Goal: Information Seeking & Learning: Learn about a topic

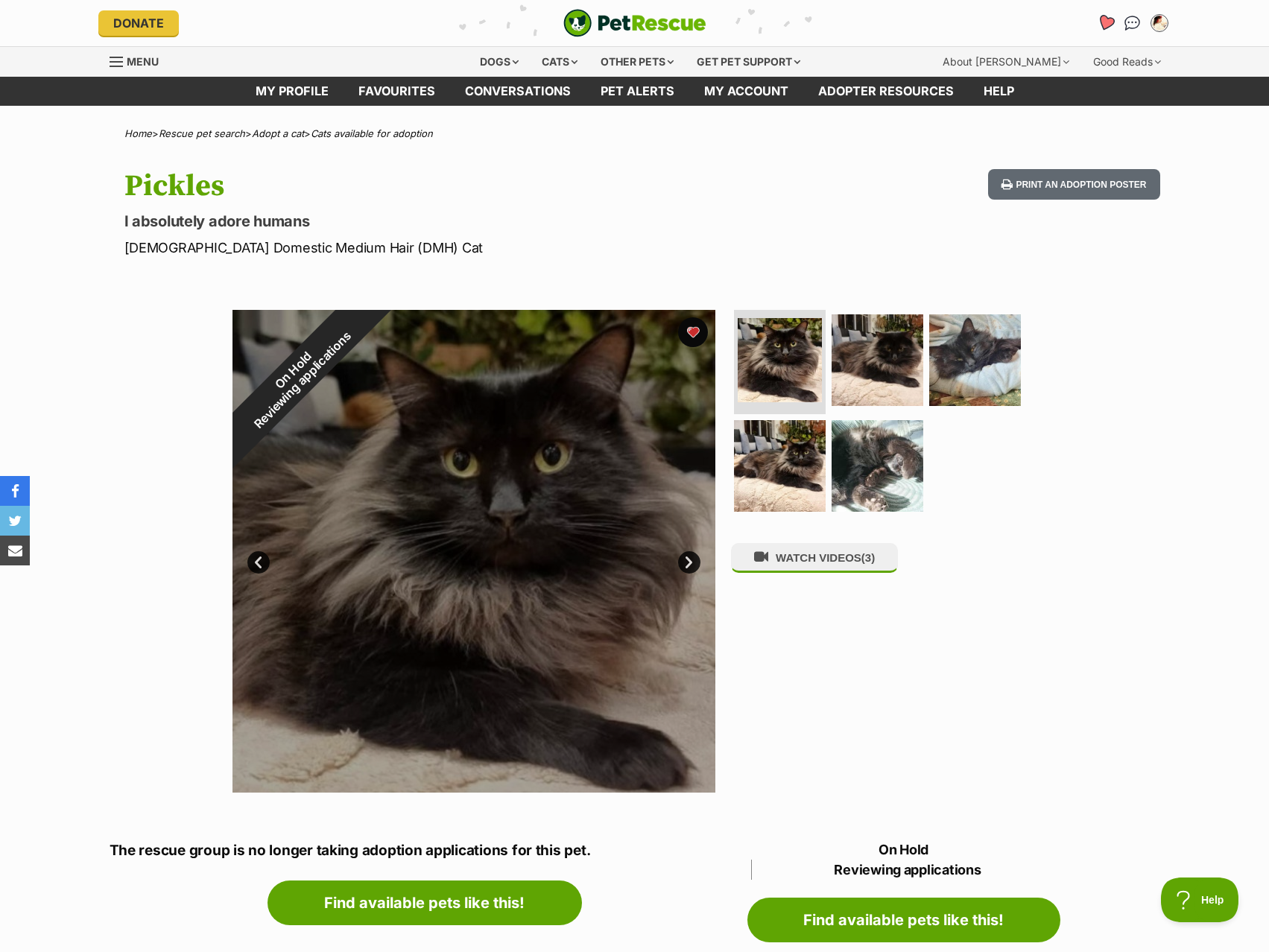
click at [1106, 25] on icon "Favourites" at bounding box center [1105, 23] width 18 height 17
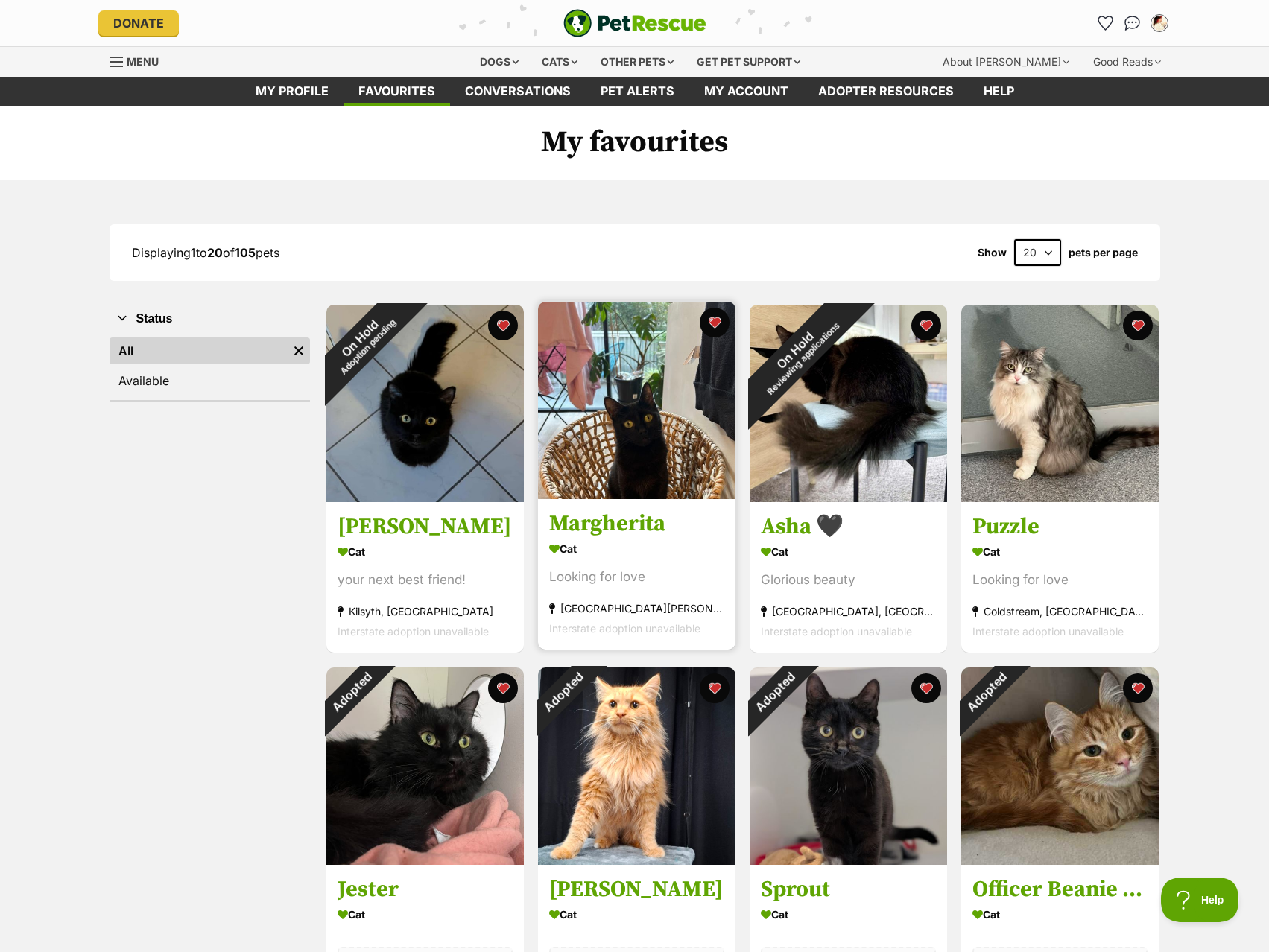
click at [645, 449] on img at bounding box center [636, 400] width 197 height 197
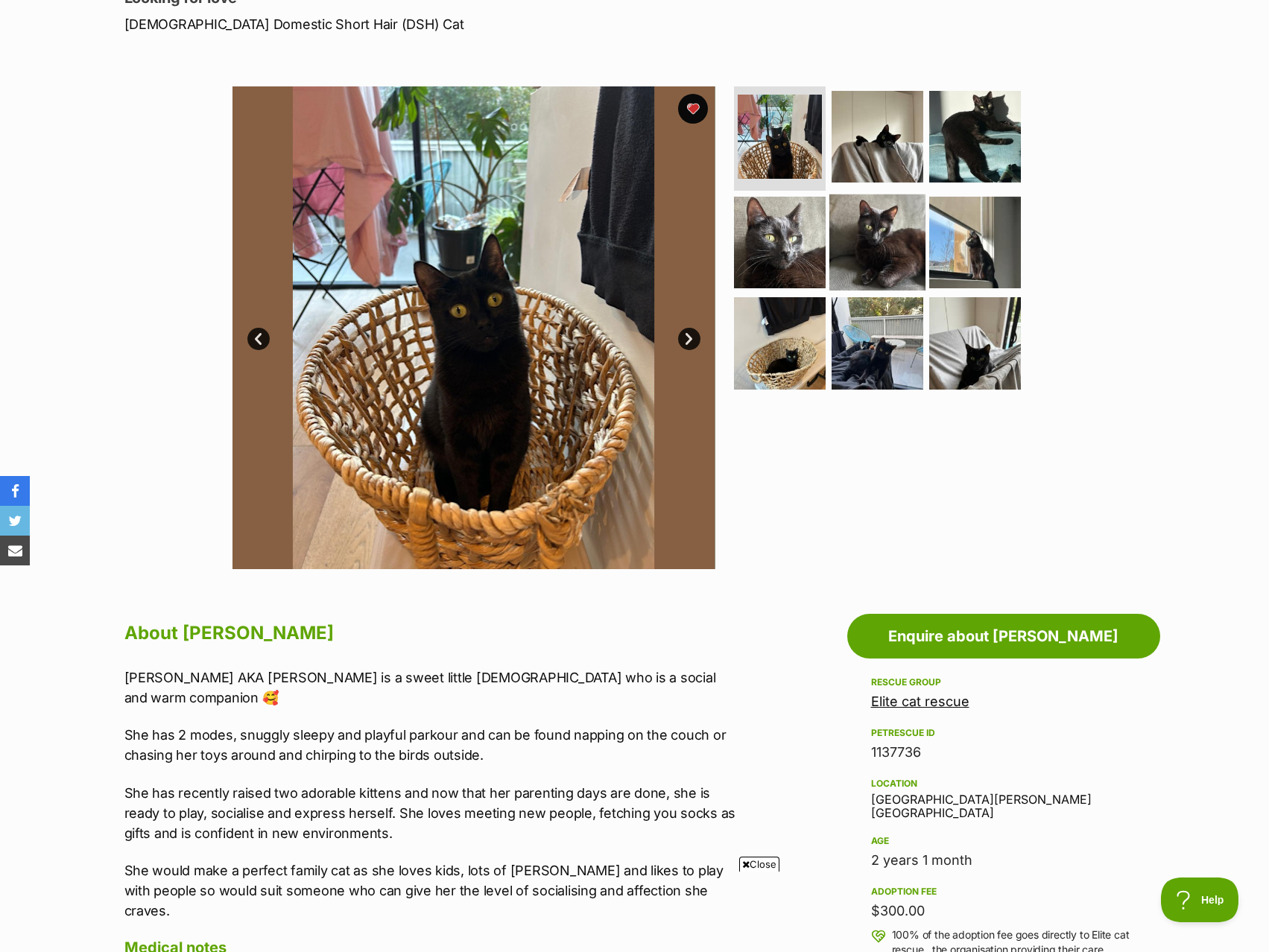
click at [908, 252] on img at bounding box center [878, 242] width 96 height 96
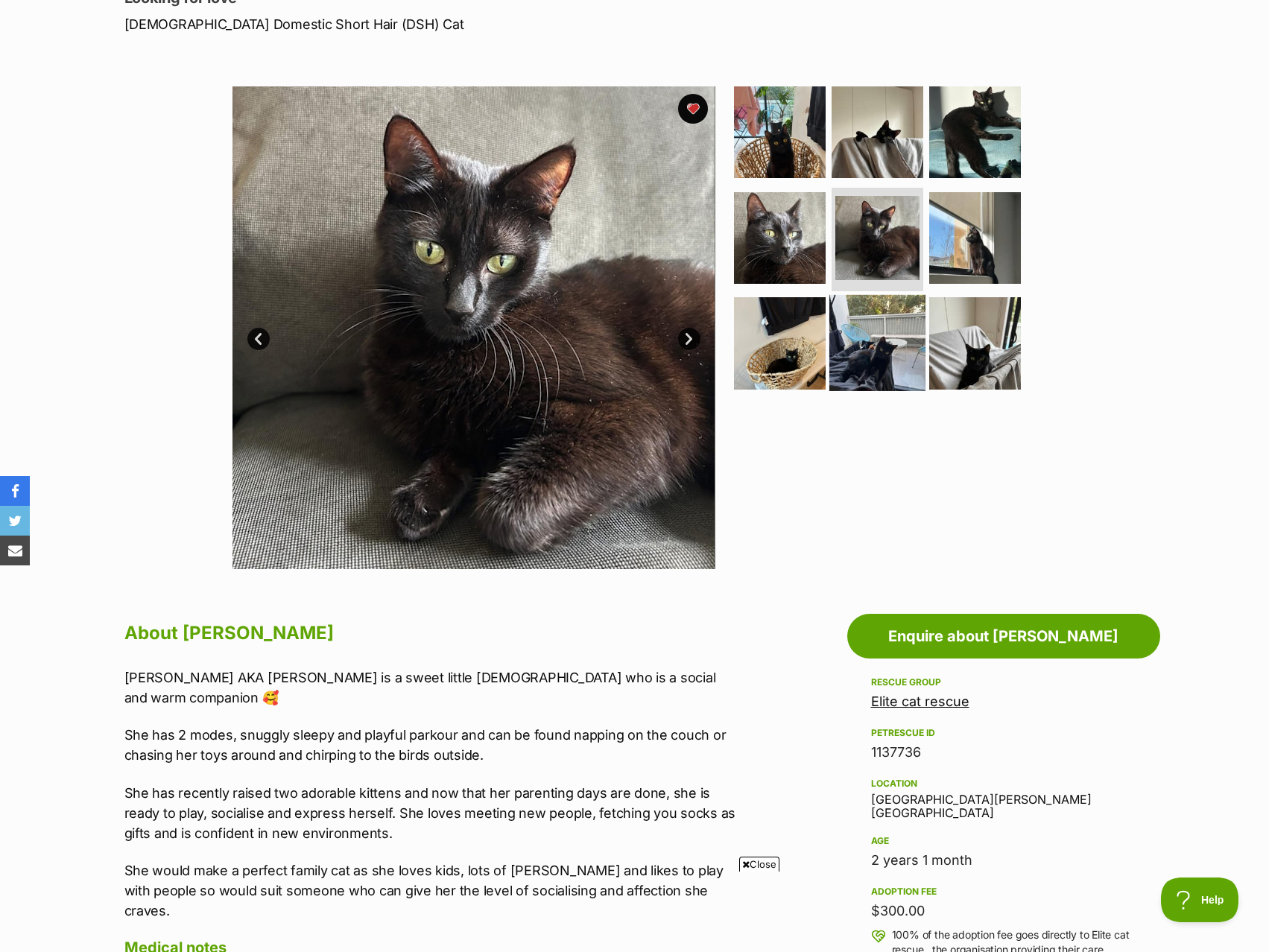
click at [894, 333] on img at bounding box center [878, 343] width 96 height 96
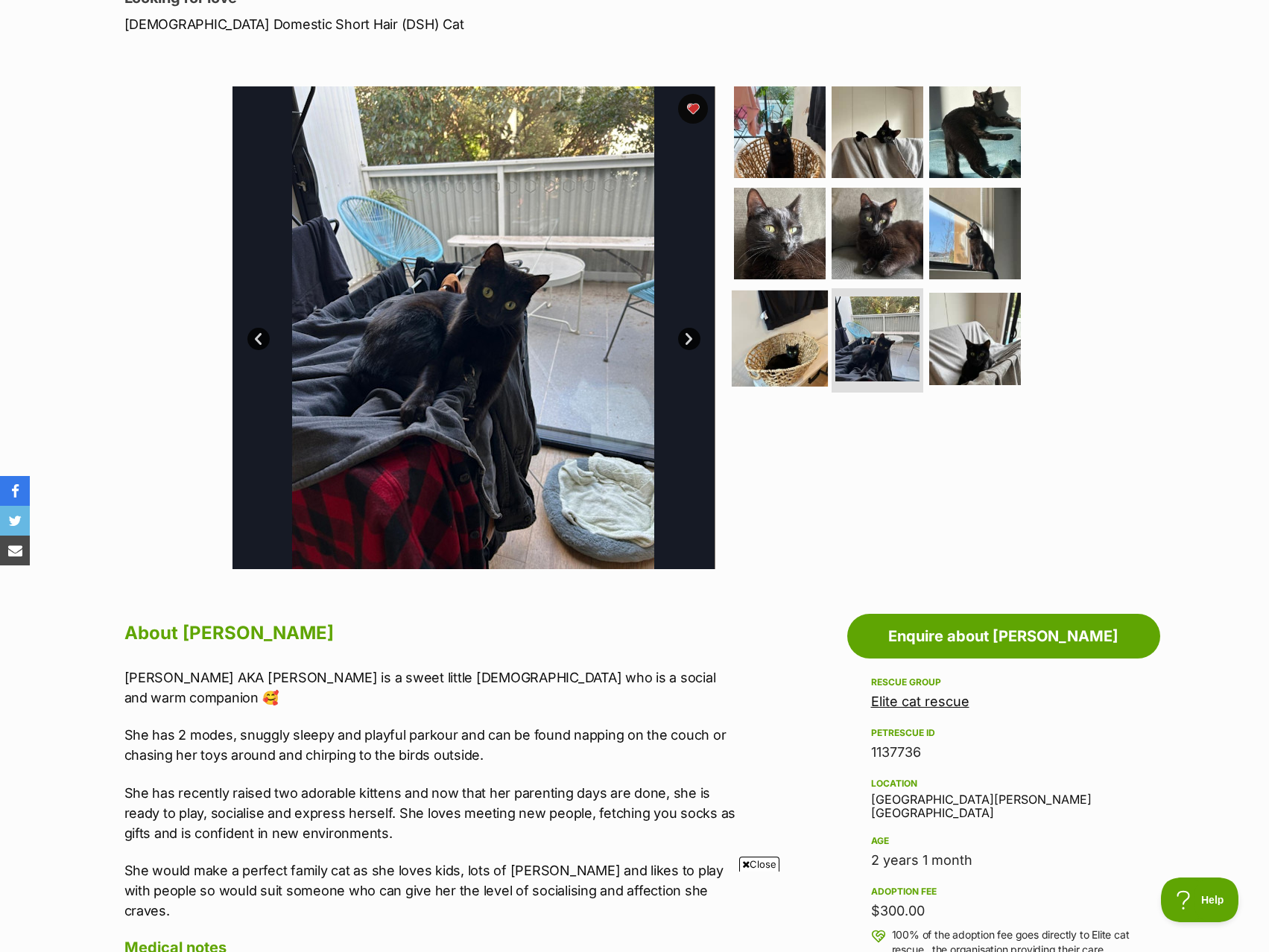
click at [794, 363] on img at bounding box center [780, 338] width 96 height 96
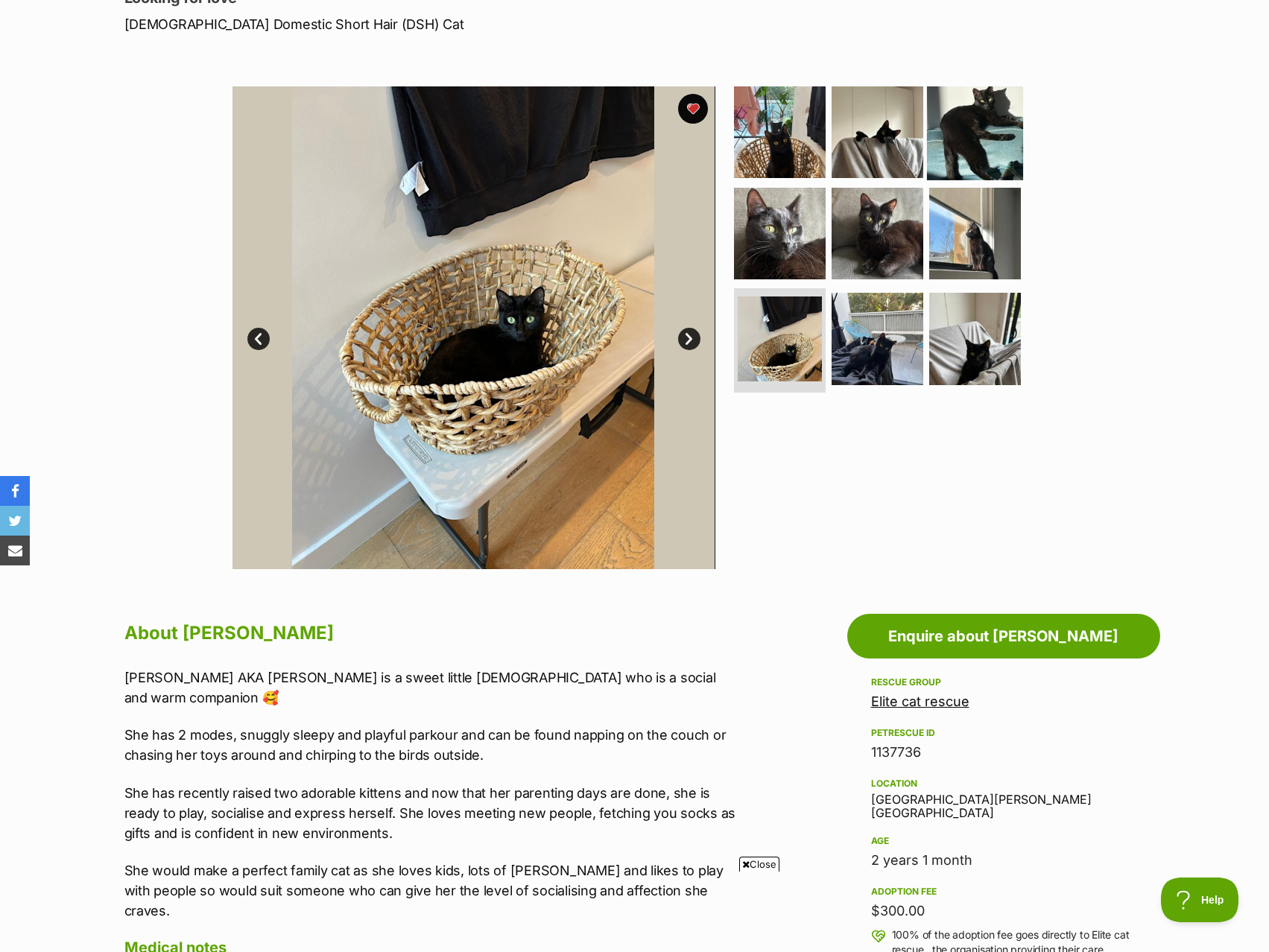
click at [992, 163] on img at bounding box center [975, 133] width 96 height 96
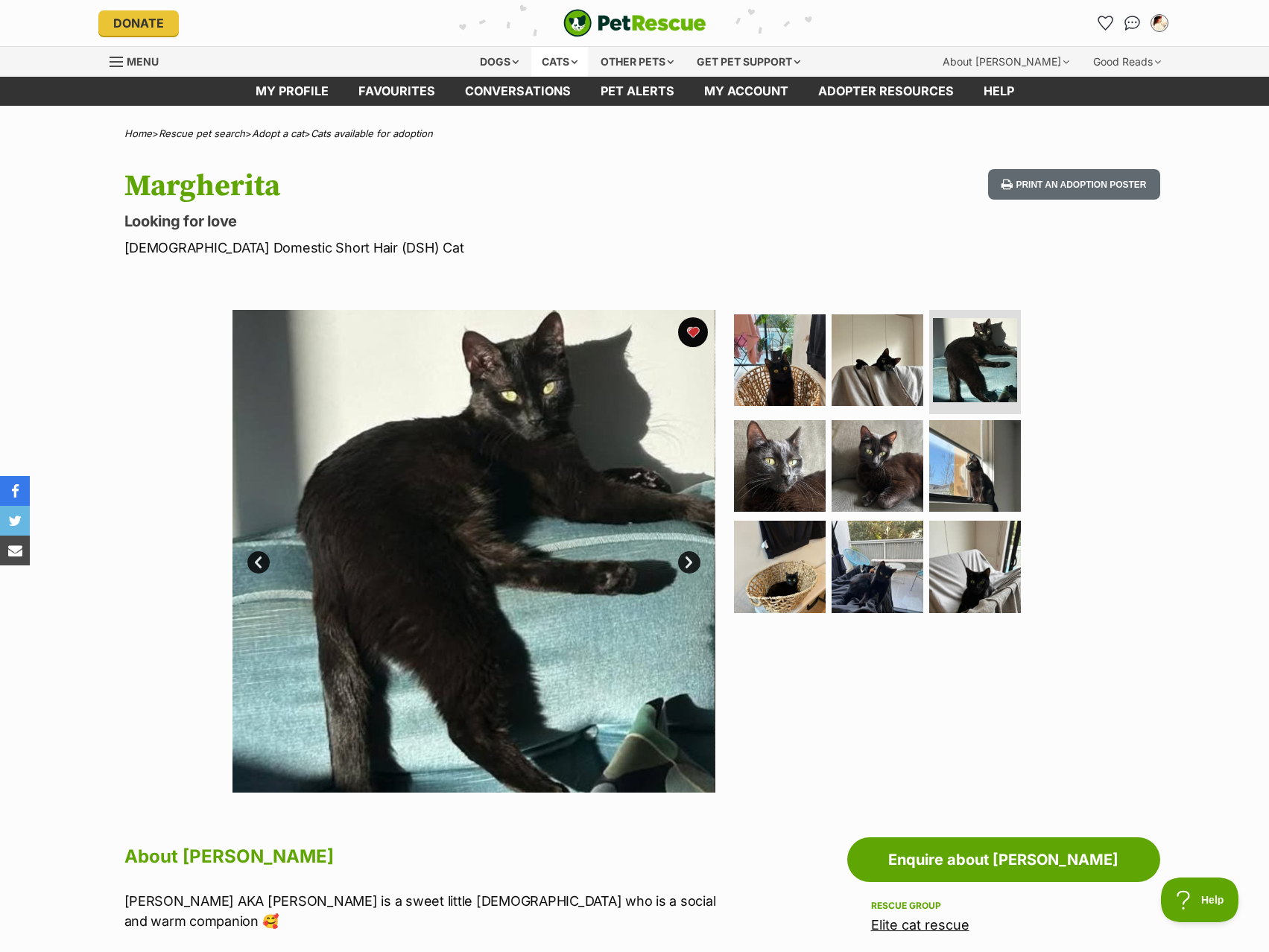
click at [570, 66] on div "Cats" at bounding box center [559, 62] width 56 height 30
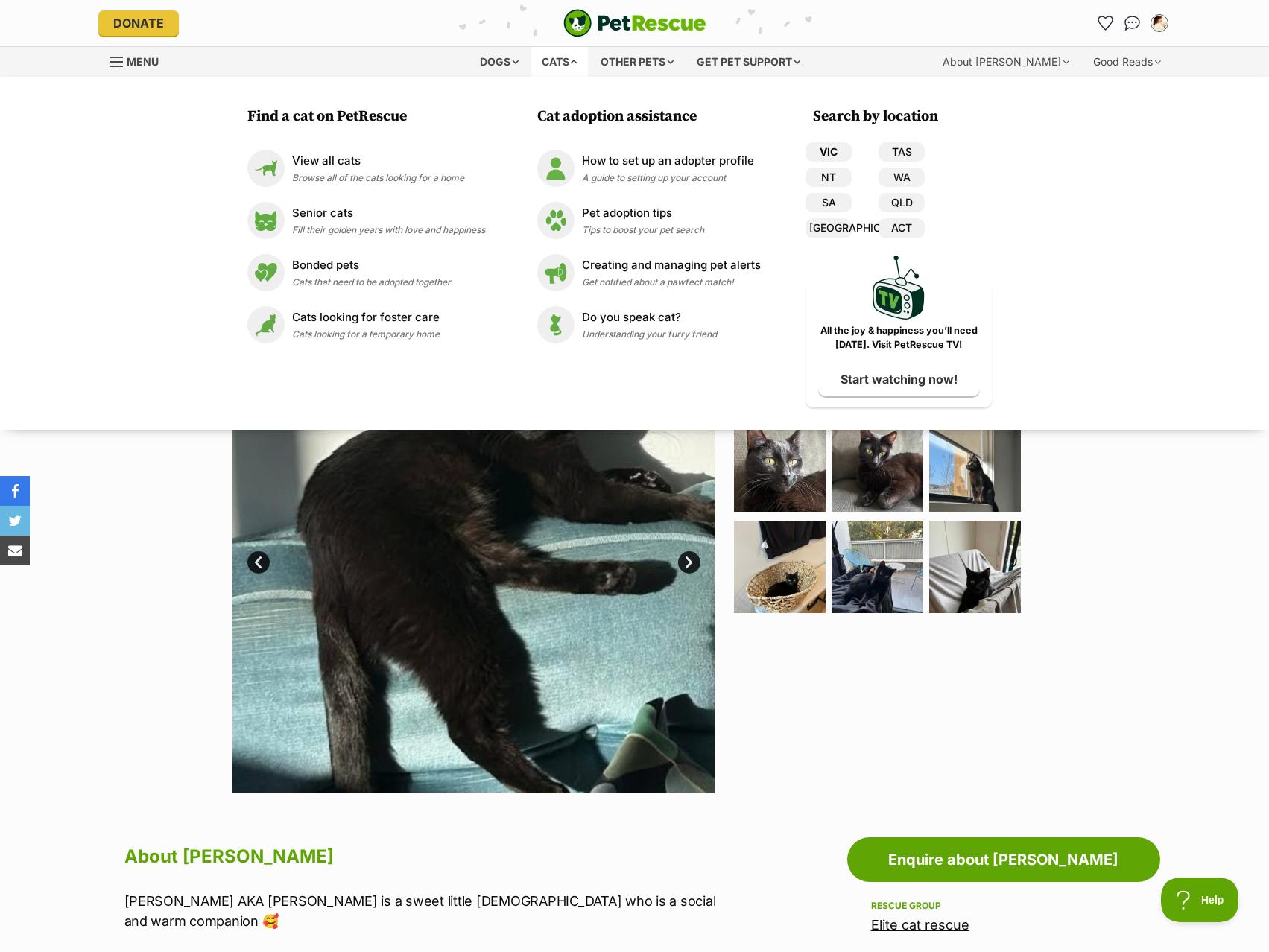
click at [822, 153] on link "VIC" at bounding box center [829, 151] width 46 height 19
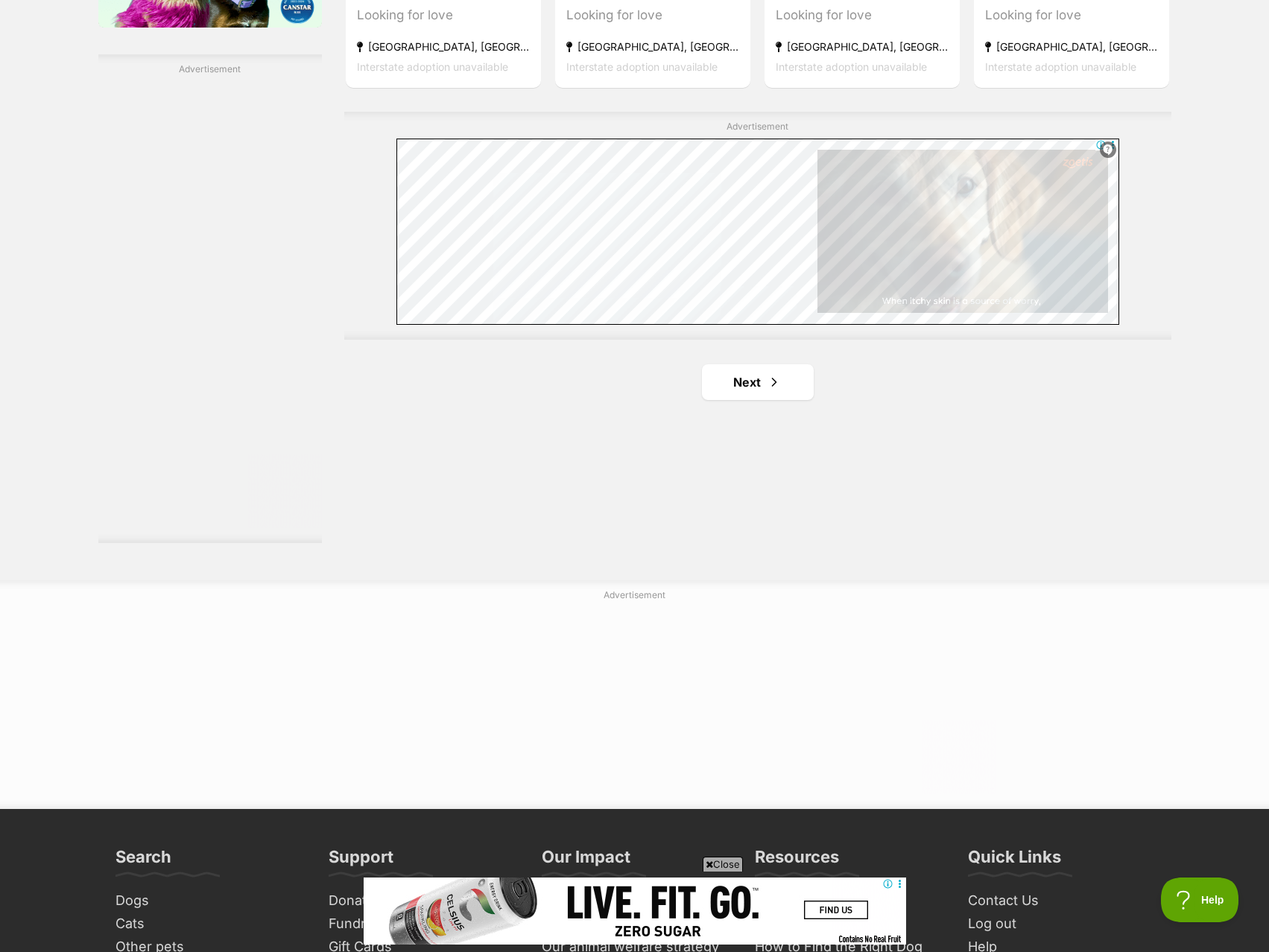
scroll to position [2235, 0]
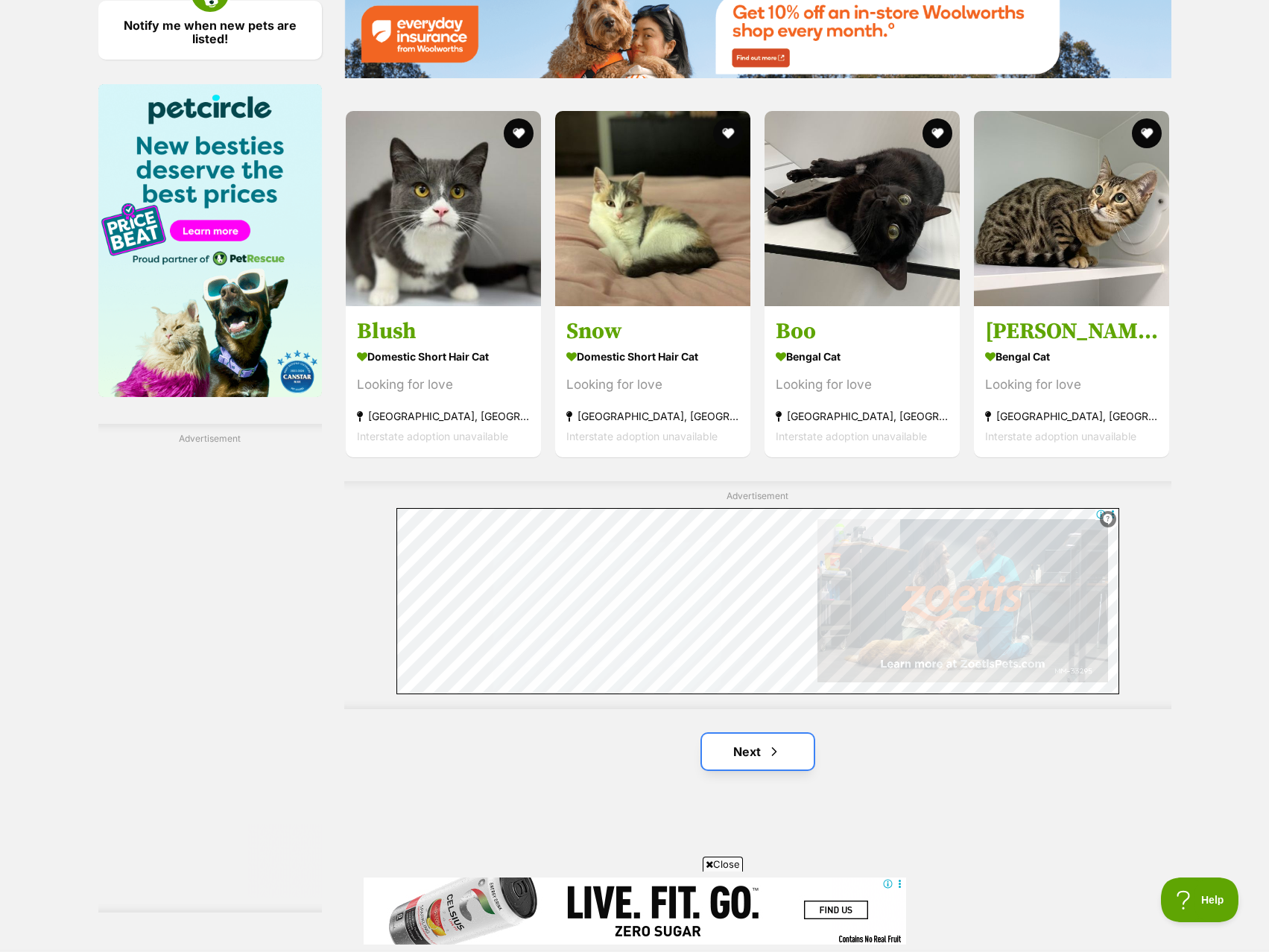
click at [758, 757] on link "Next" at bounding box center [758, 751] width 112 height 35
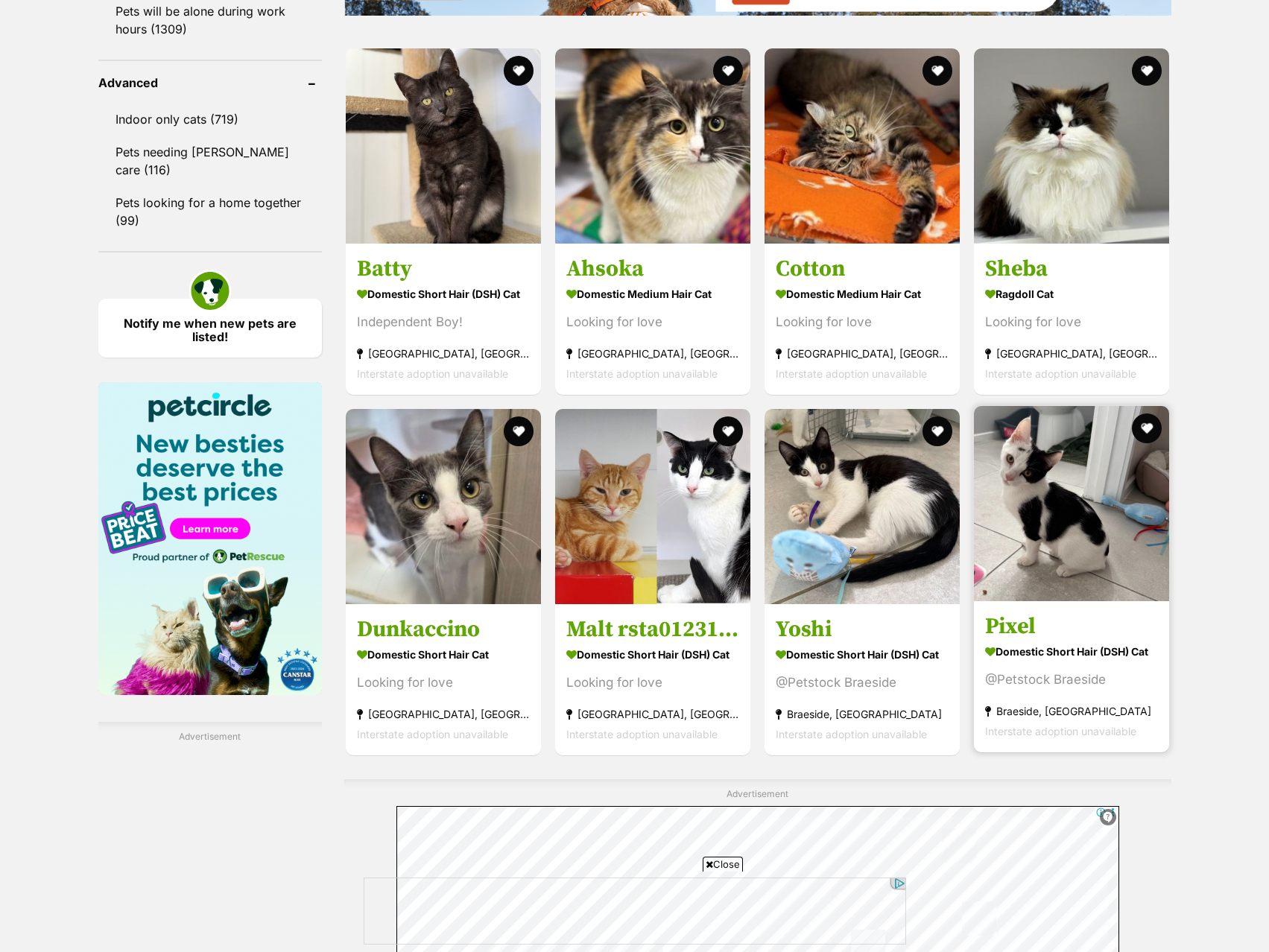
scroll to position [1955, 0]
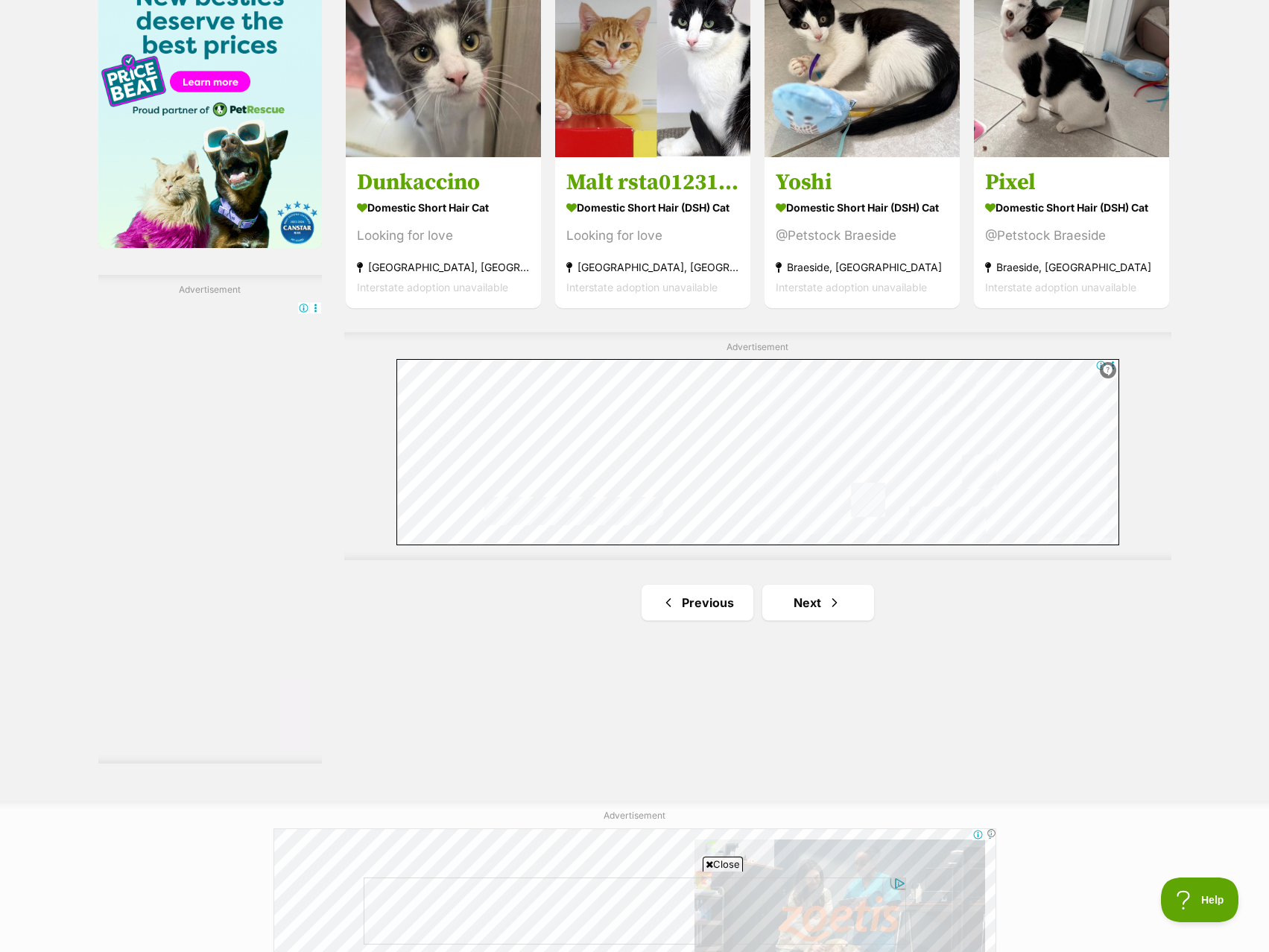
scroll to position [2309, 0]
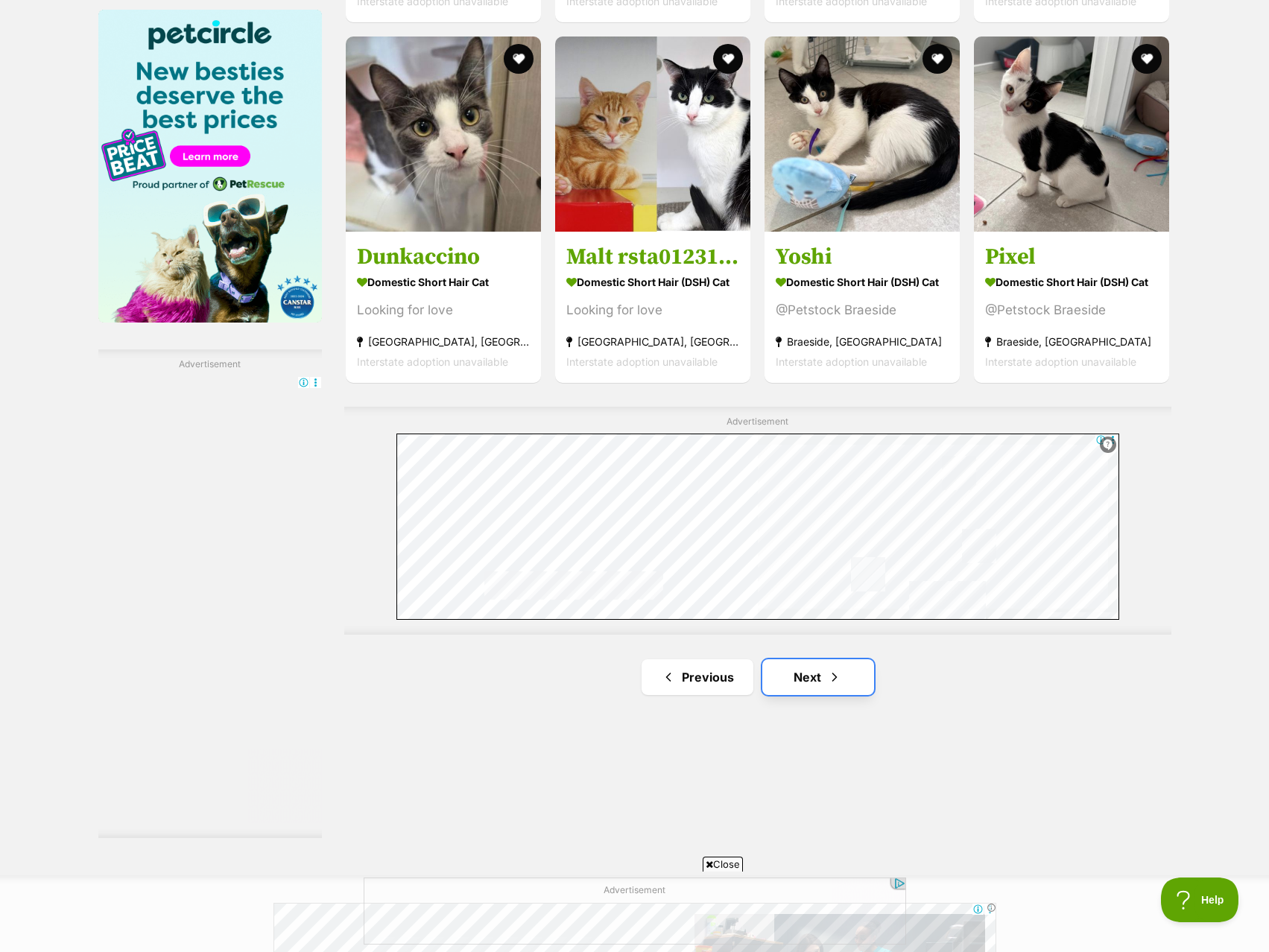
click at [819, 682] on link "Next" at bounding box center [818, 676] width 112 height 35
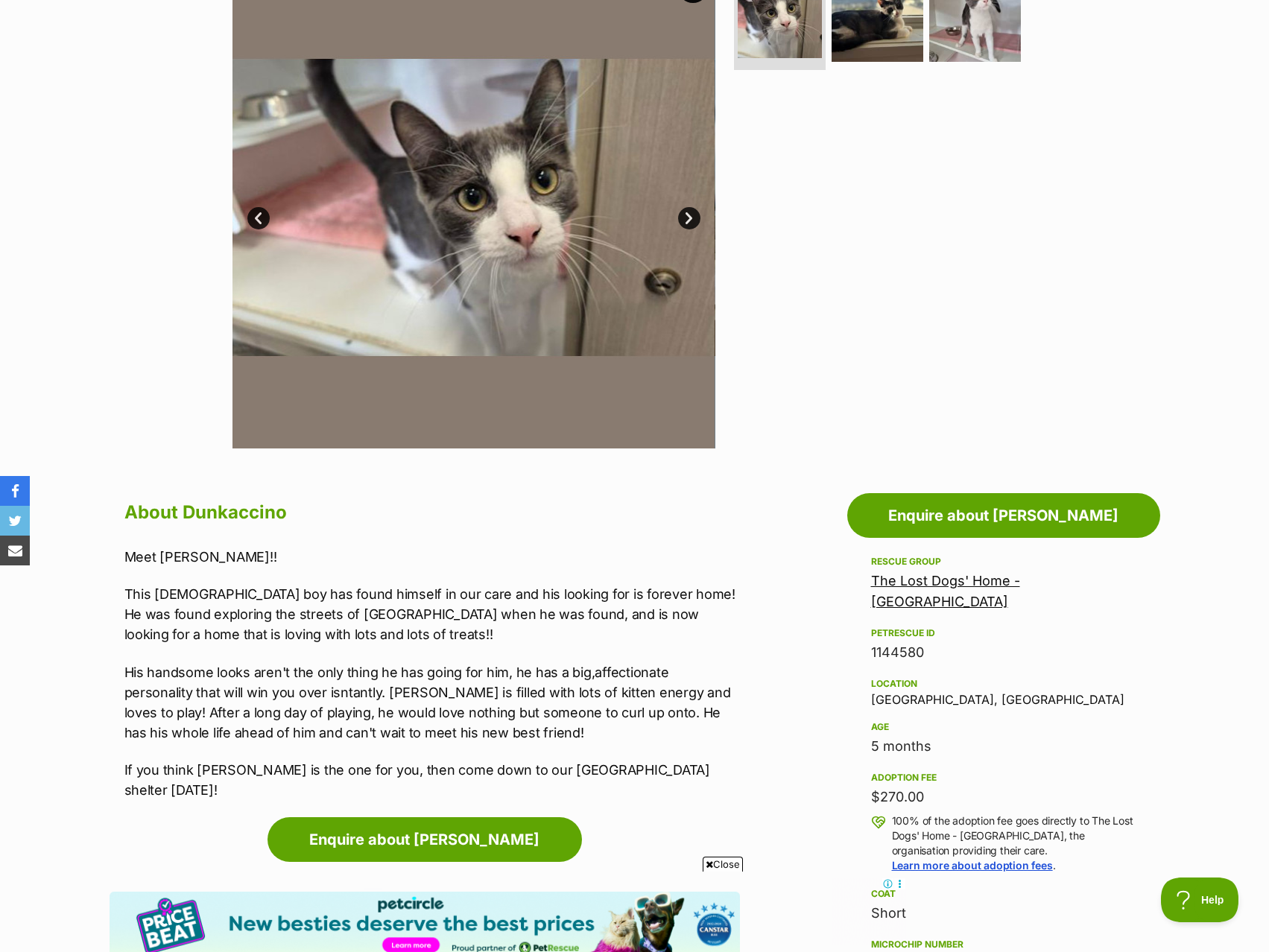
scroll to position [224, 0]
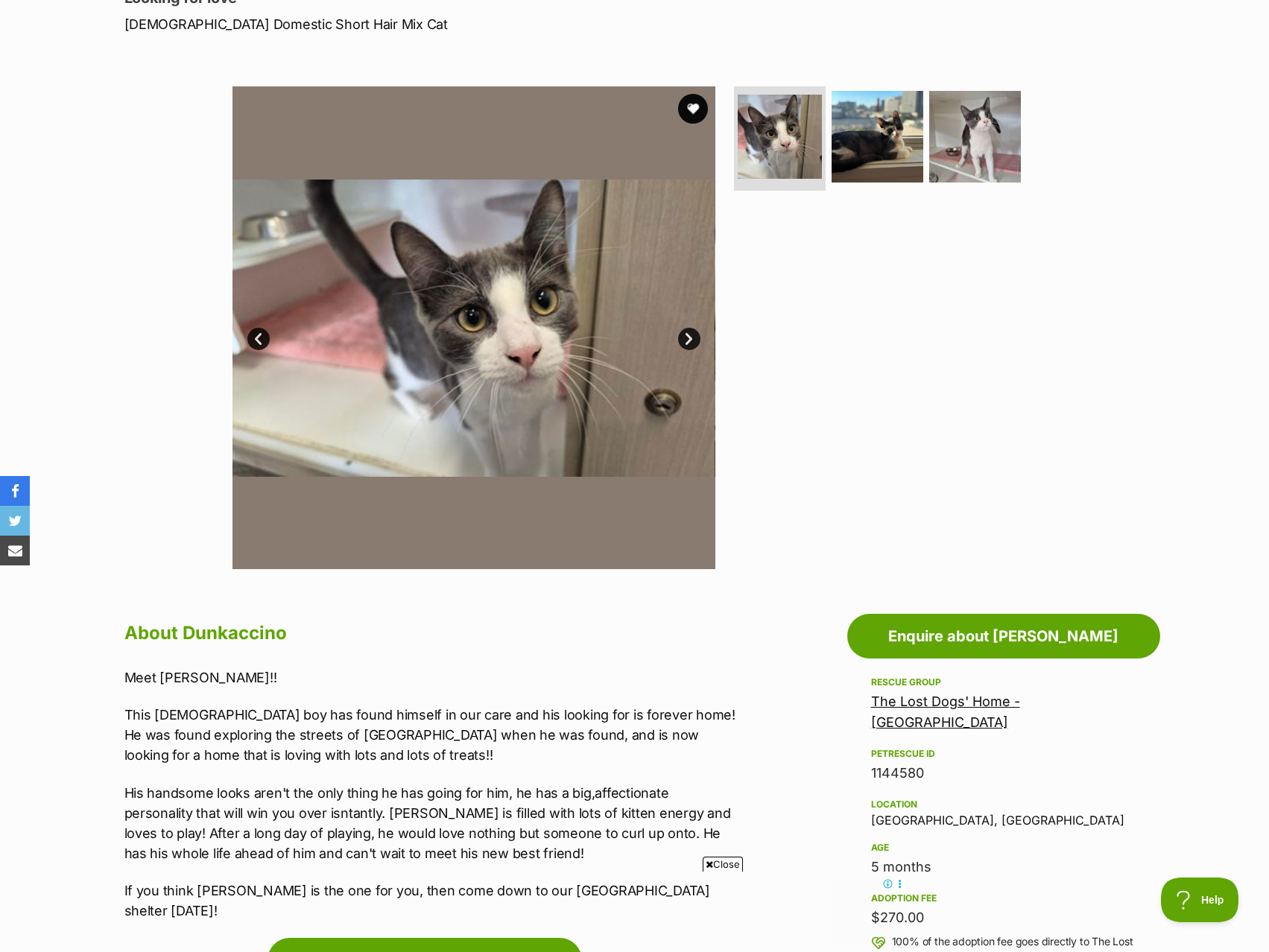
click at [876, 185] on ul at bounding box center [884, 141] width 306 height 110
click at [908, 142] on img at bounding box center [878, 136] width 96 height 96
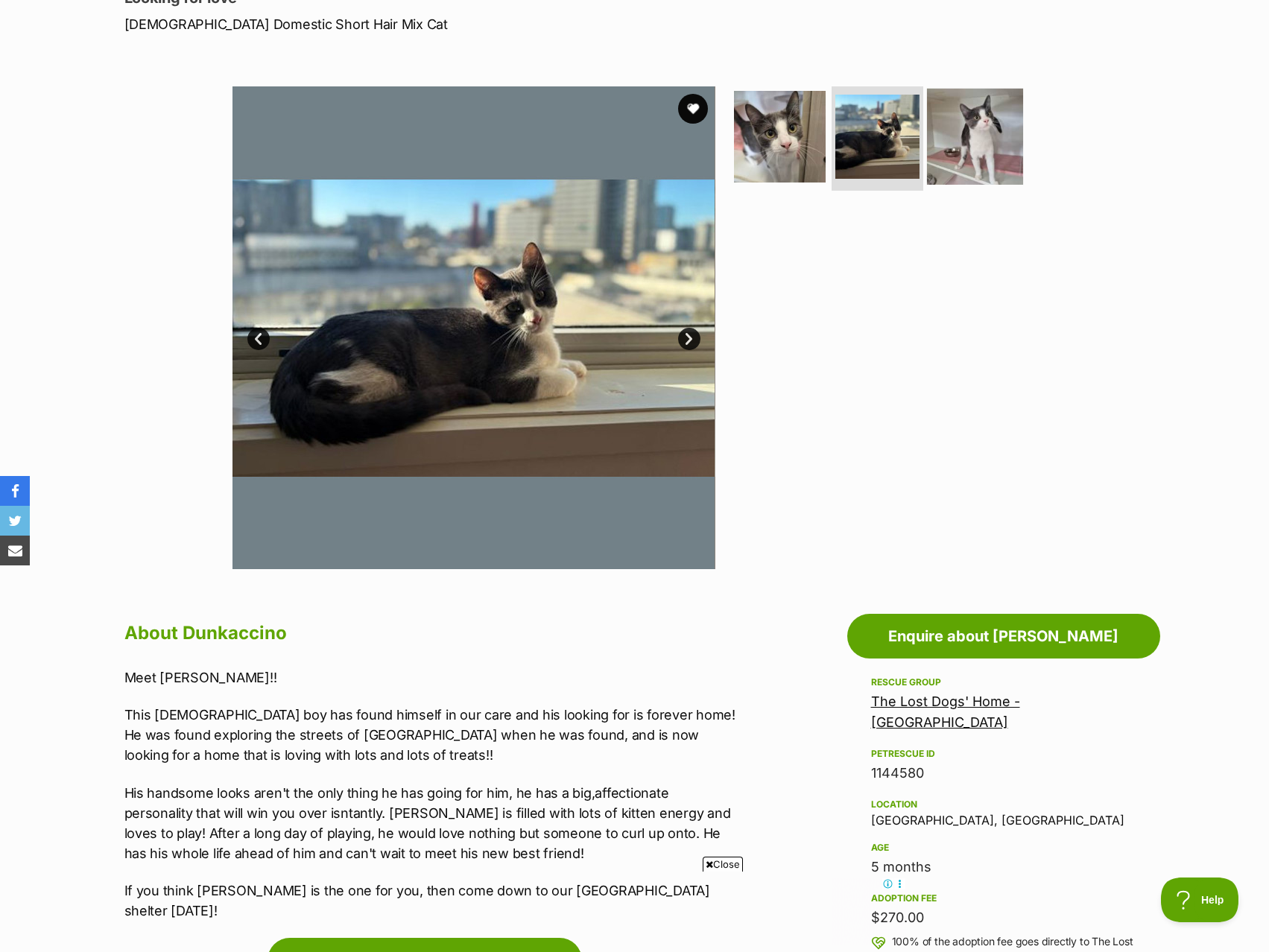
click at [984, 149] on img at bounding box center [975, 136] width 96 height 96
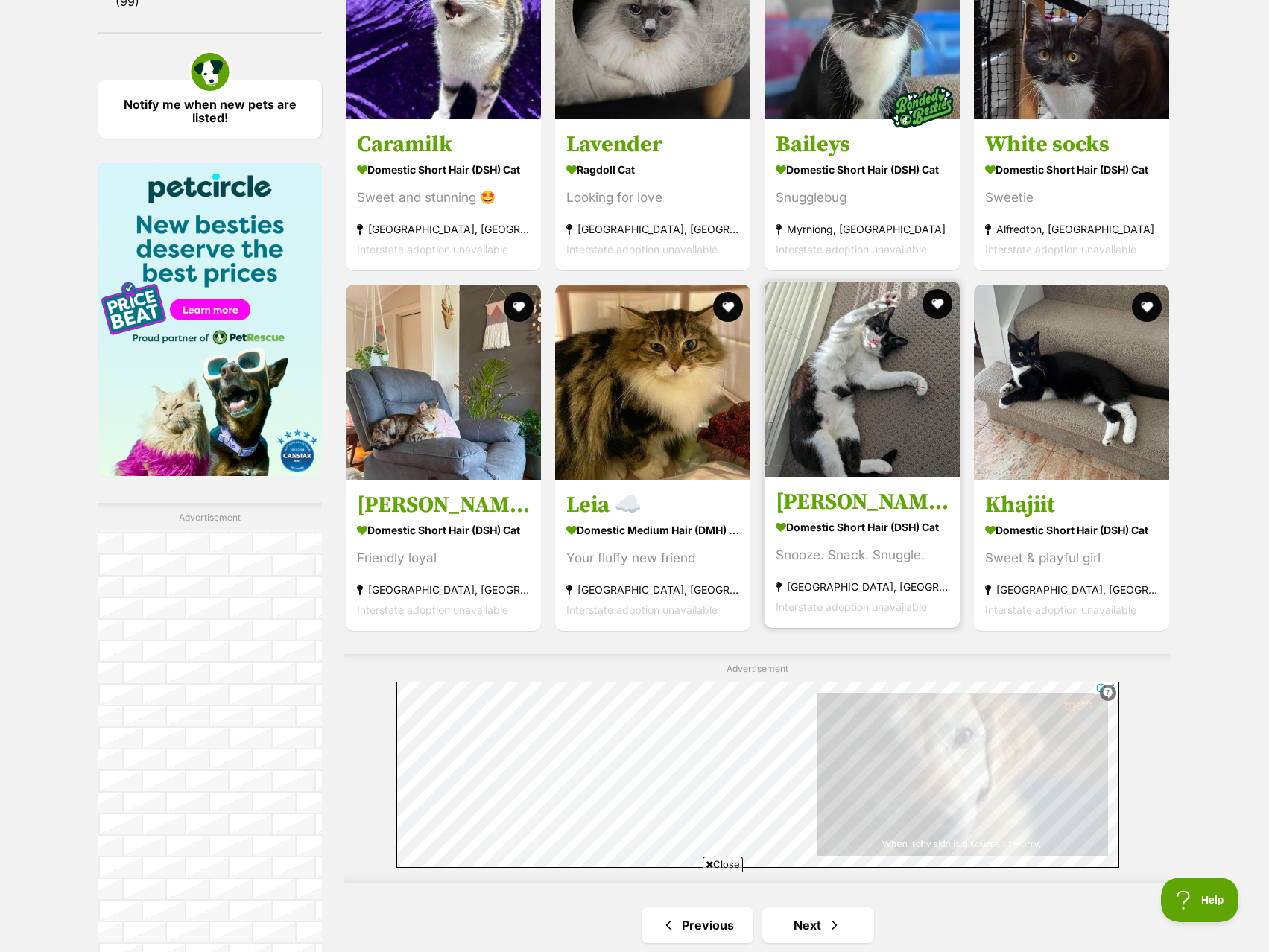
scroll to position [2458, 0]
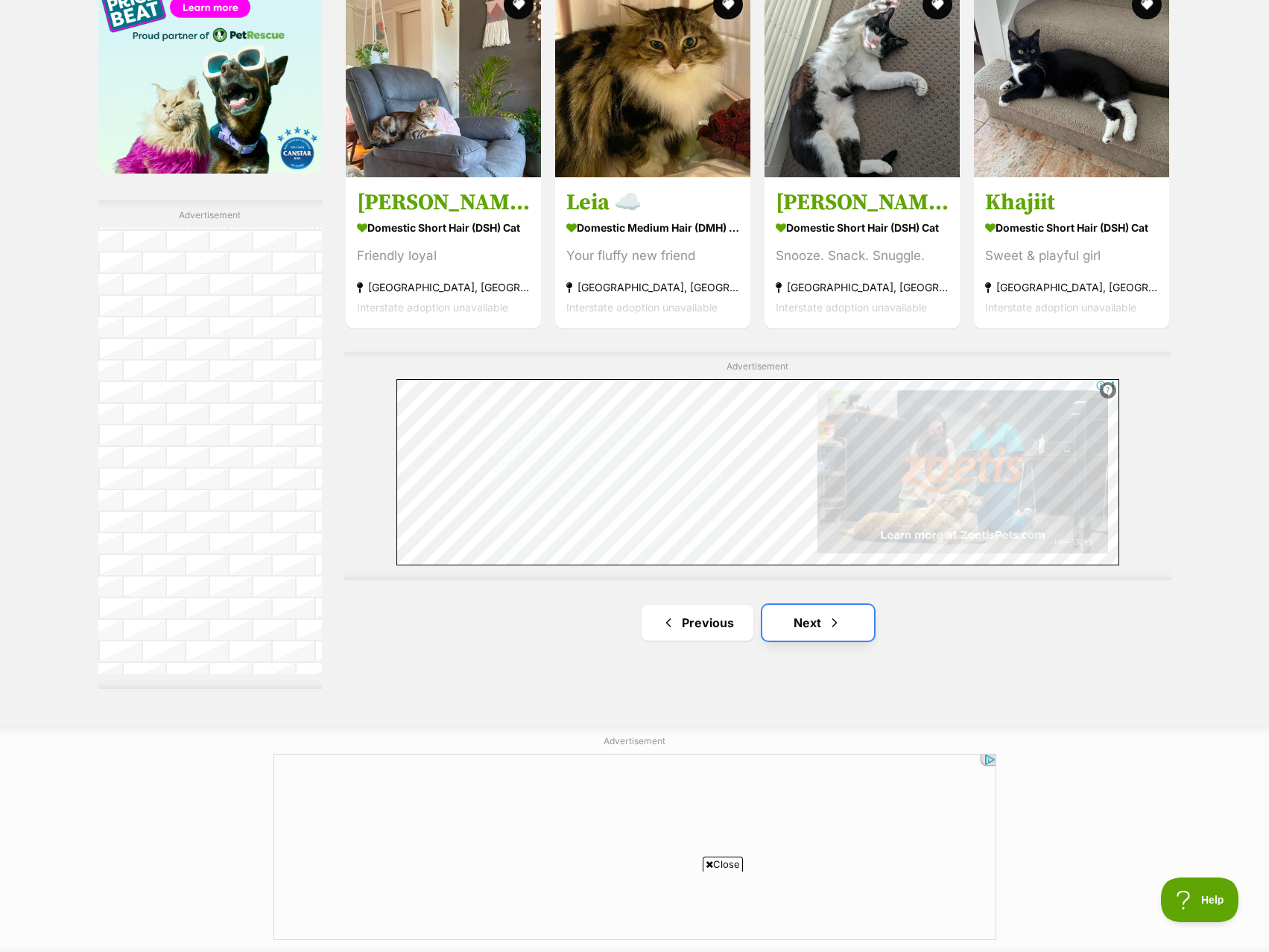
click at [786, 624] on link "Next" at bounding box center [818, 622] width 112 height 35
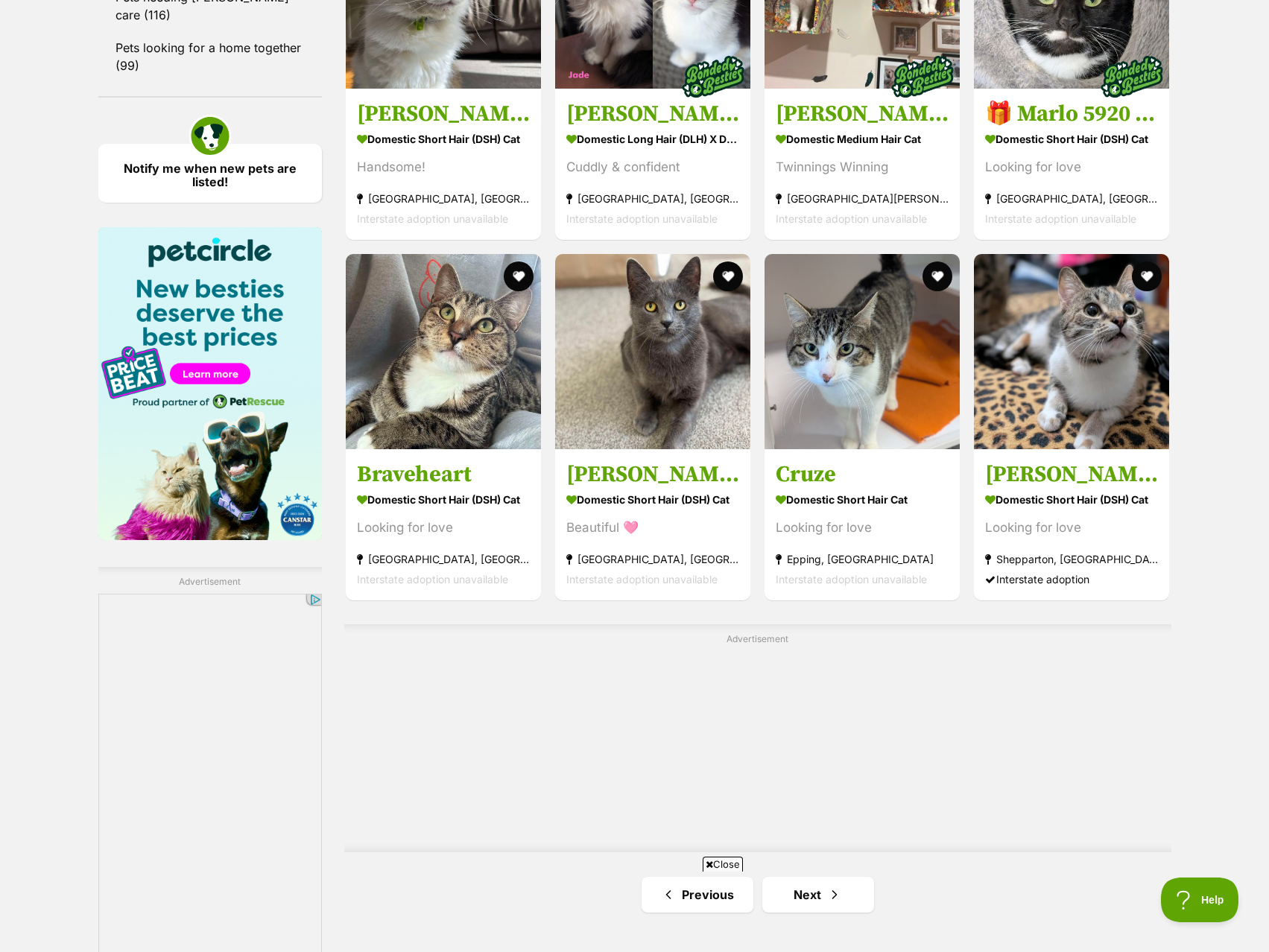
scroll to position [2383, 0]
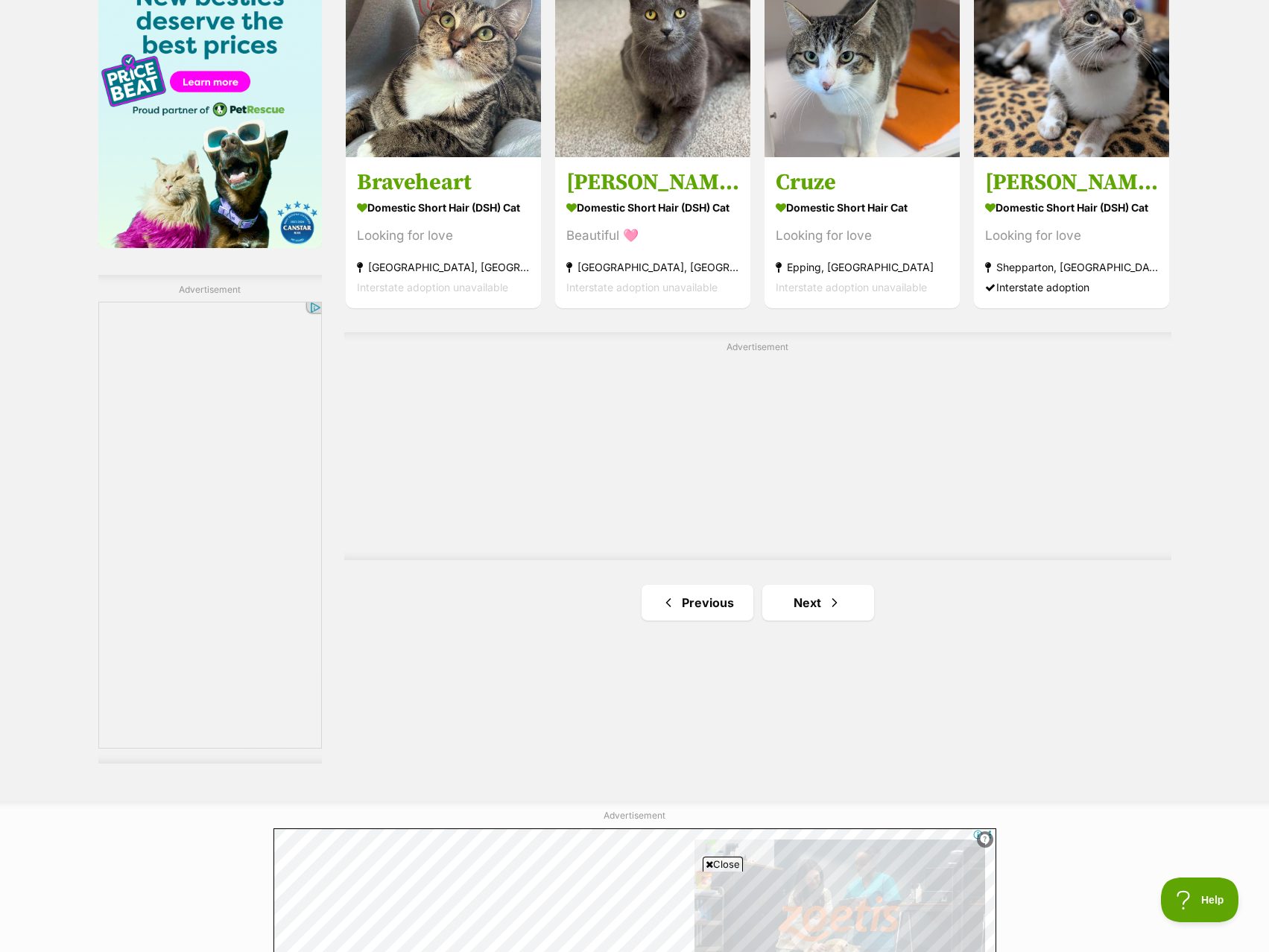
click at [839, 604] on span "Next page" at bounding box center [834, 603] width 15 height 18
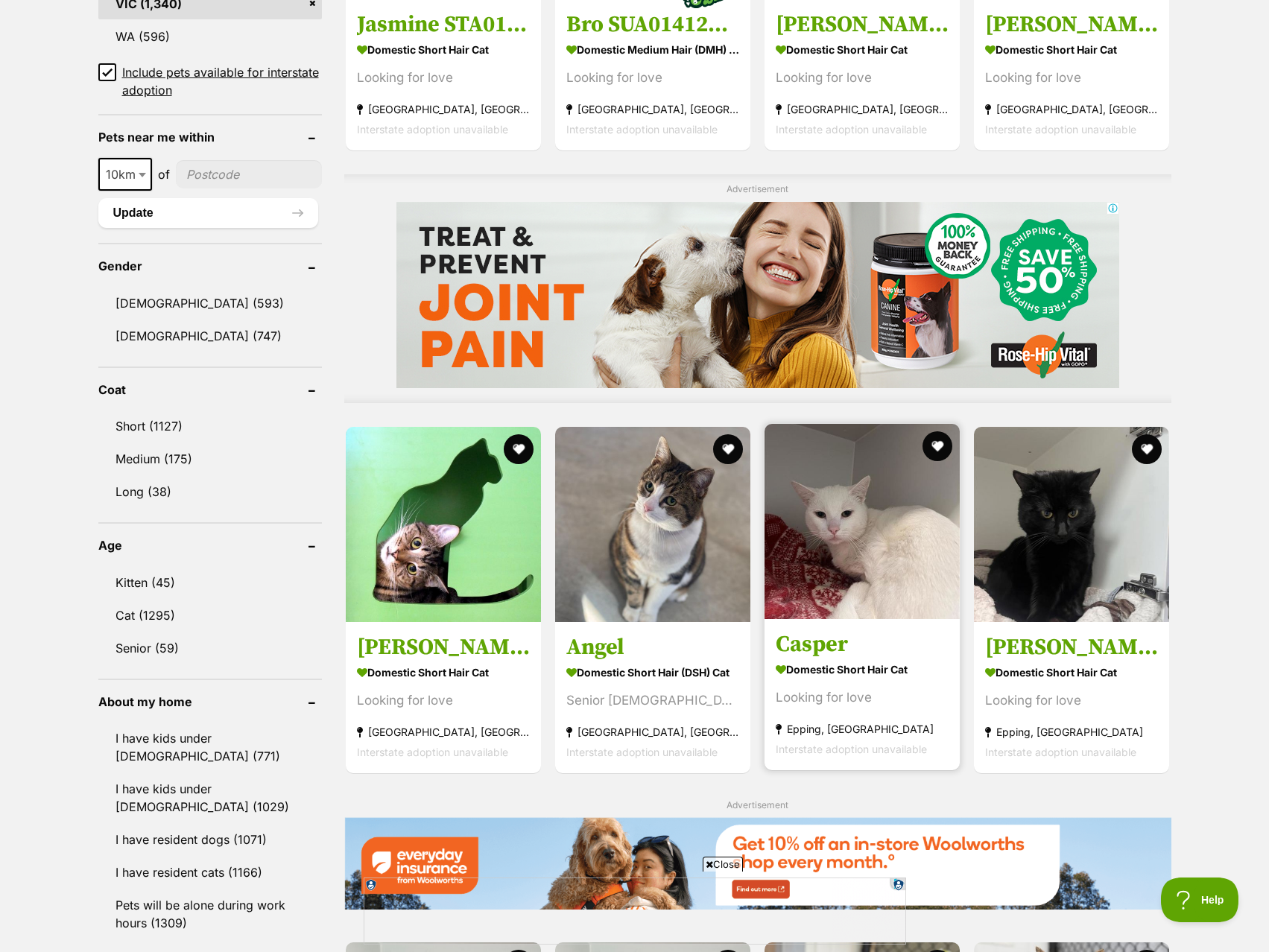
scroll to position [1489, 0]
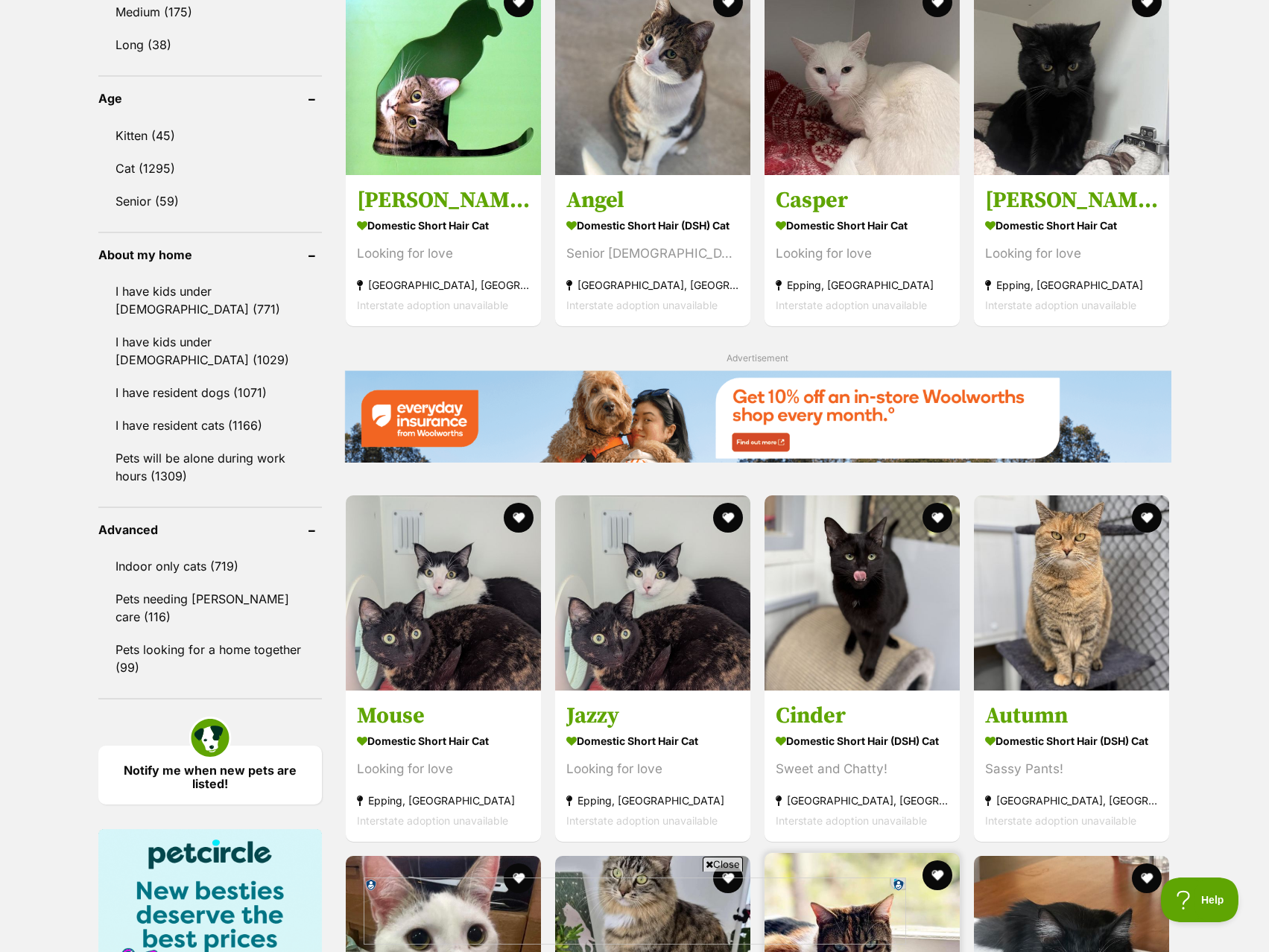
click at [795, 349] on div "Leroy Domestic Short Hair (DSH) Cat Looking for love Tarnook, VIC Interstate ad…" at bounding box center [757, 327] width 827 height 2662
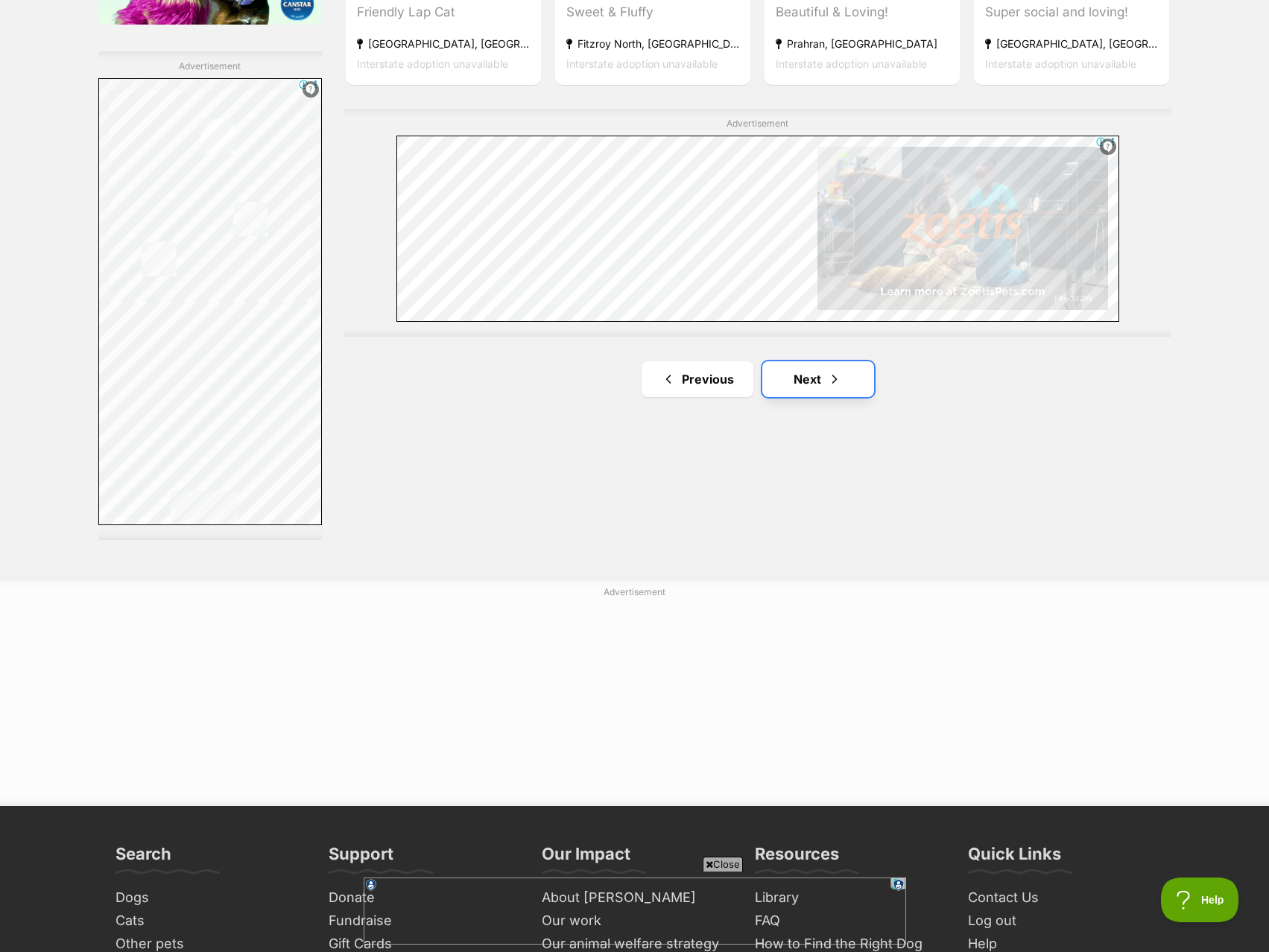
click at [795, 374] on link "Next" at bounding box center [818, 378] width 112 height 35
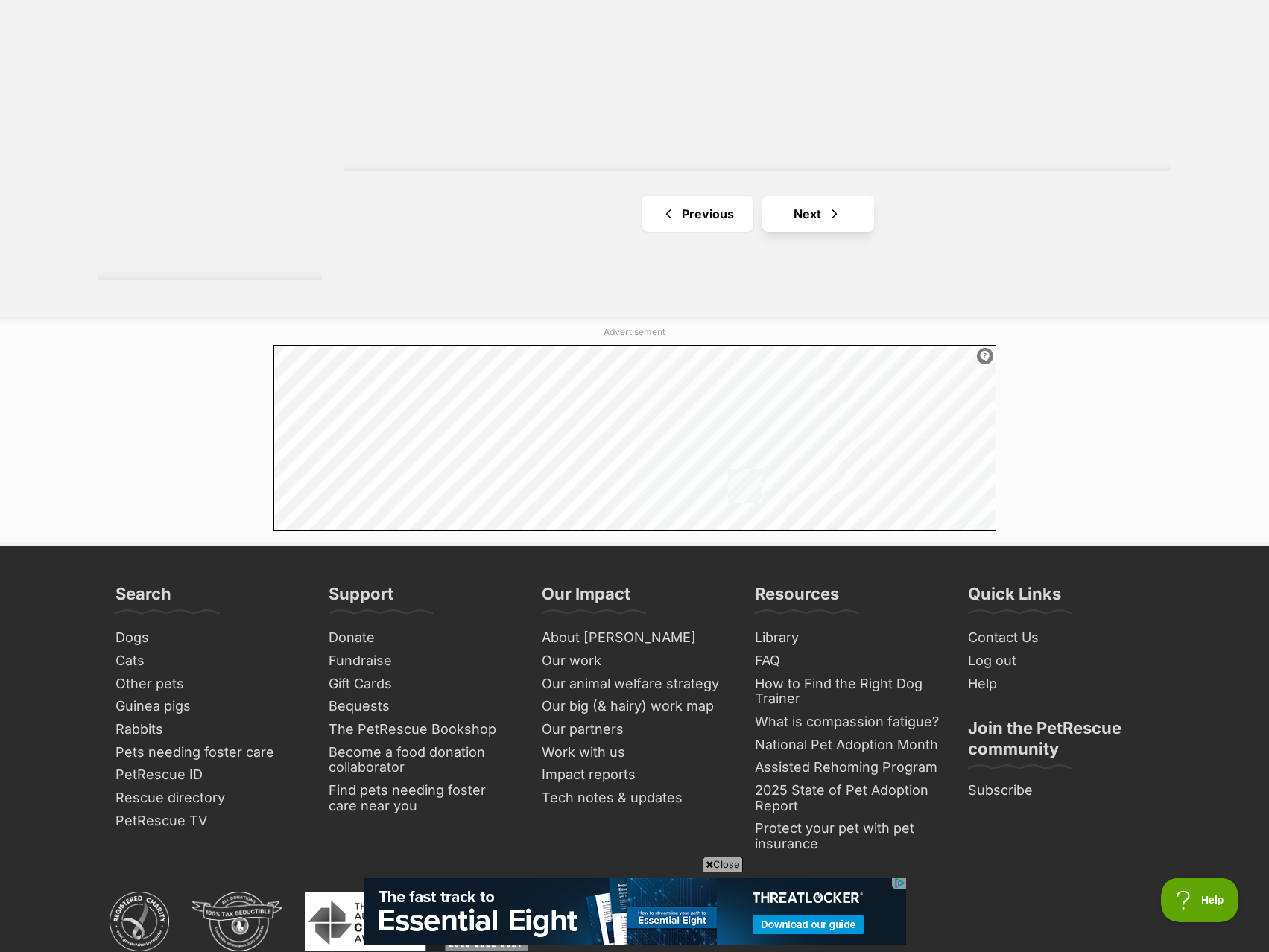
scroll to position [2831, 0]
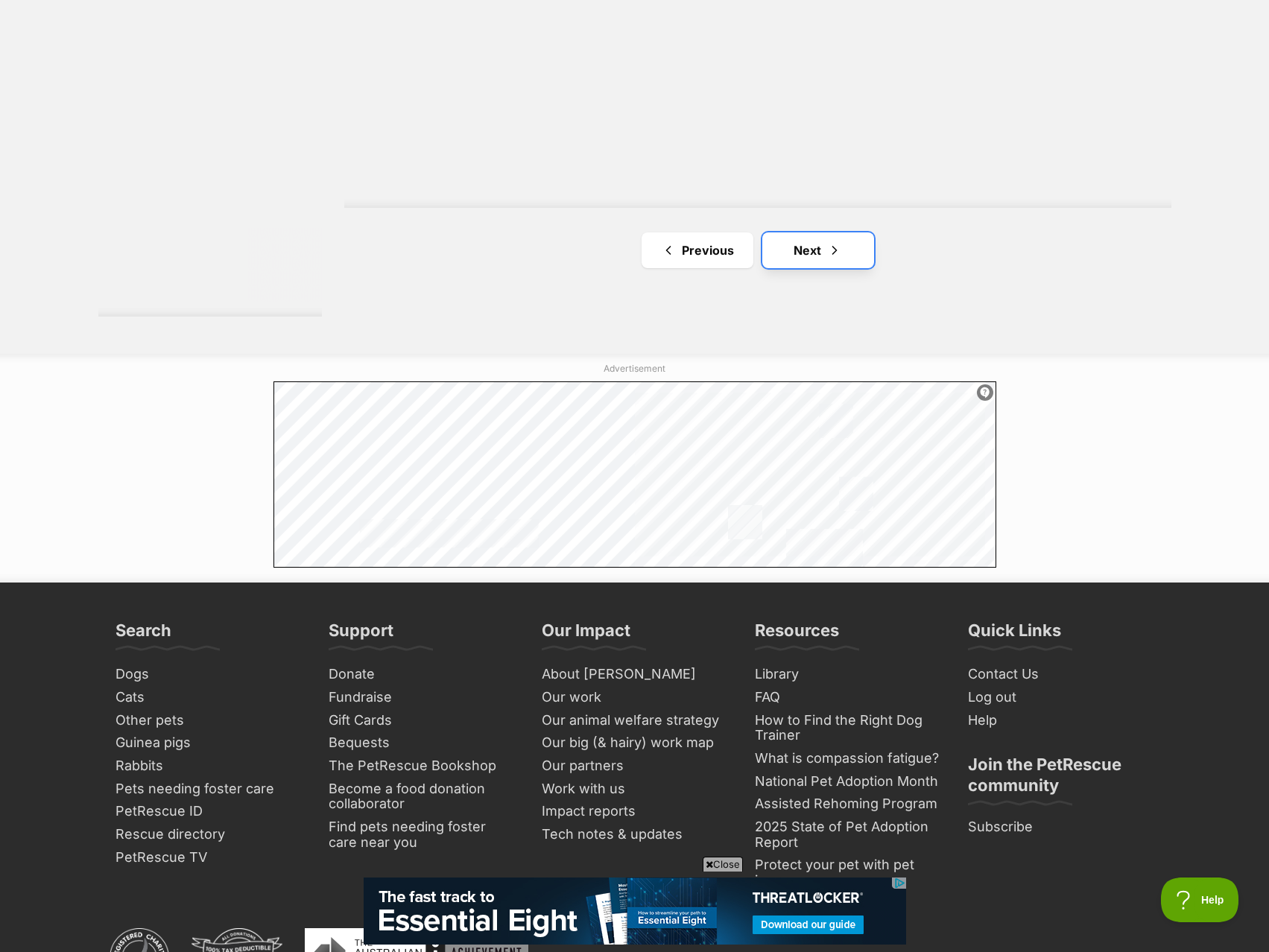
click at [854, 254] on link "Next" at bounding box center [818, 250] width 112 height 35
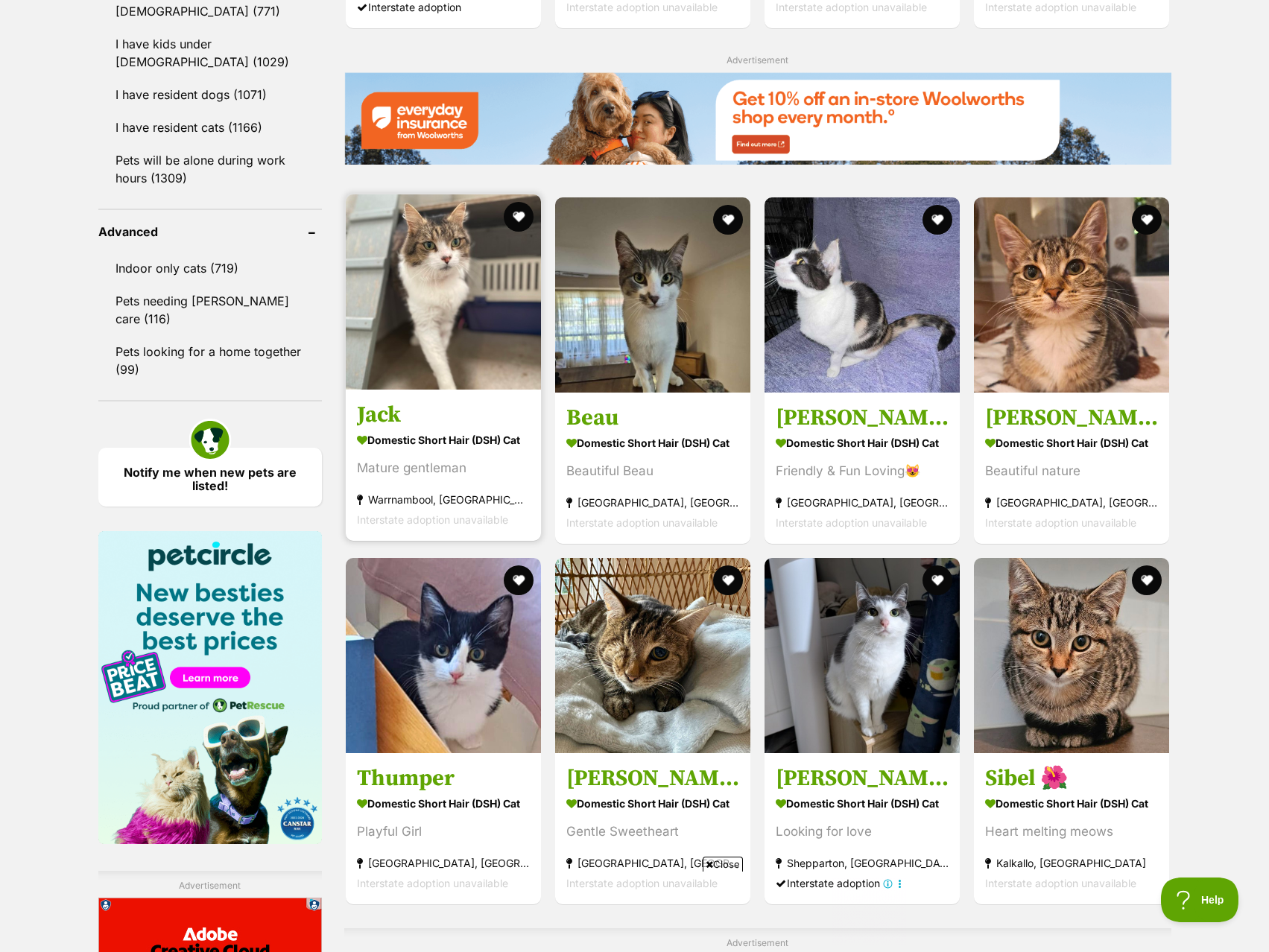
scroll to position [2160, 0]
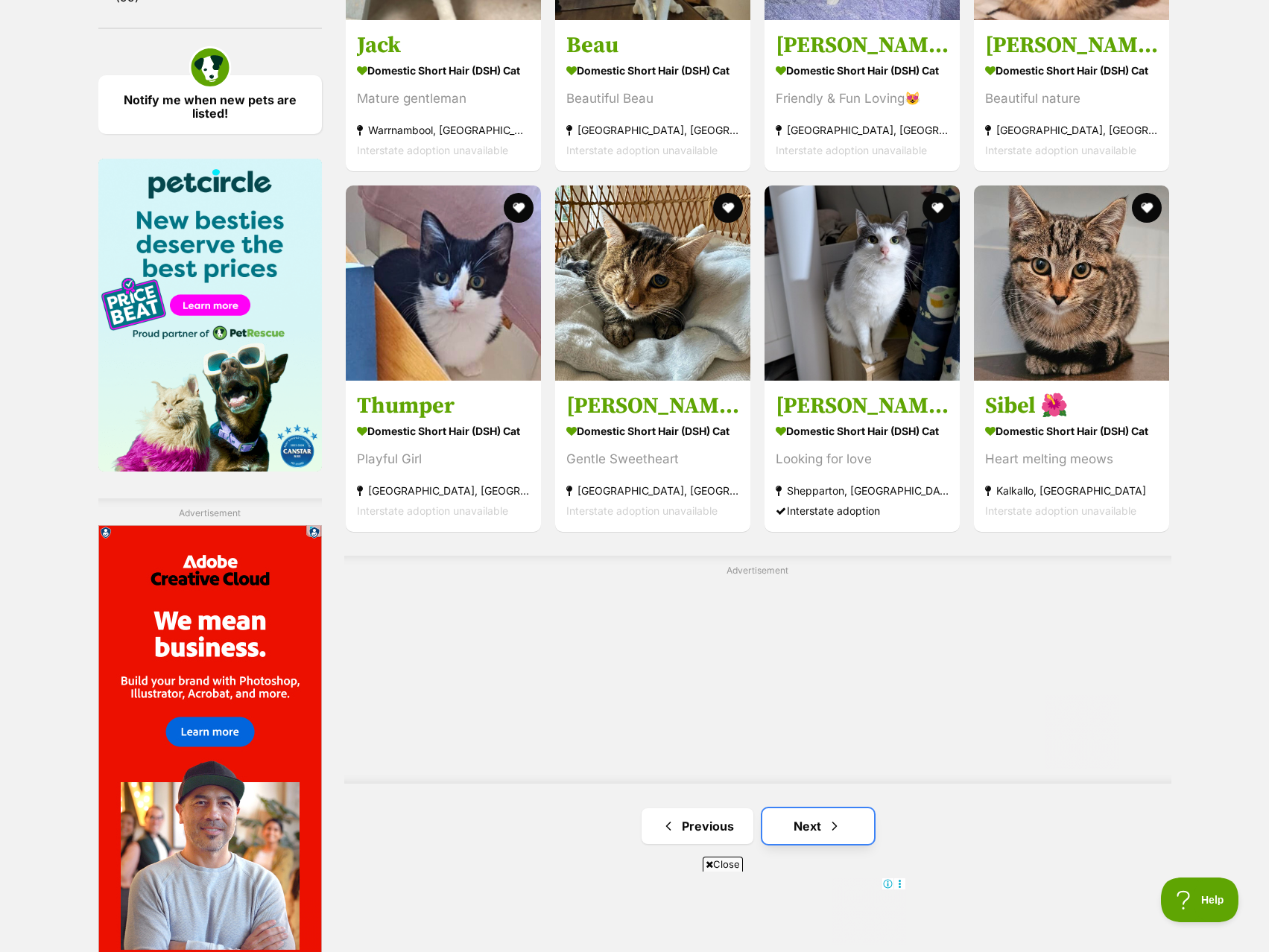
click at [815, 809] on link "Next" at bounding box center [818, 826] width 112 height 35
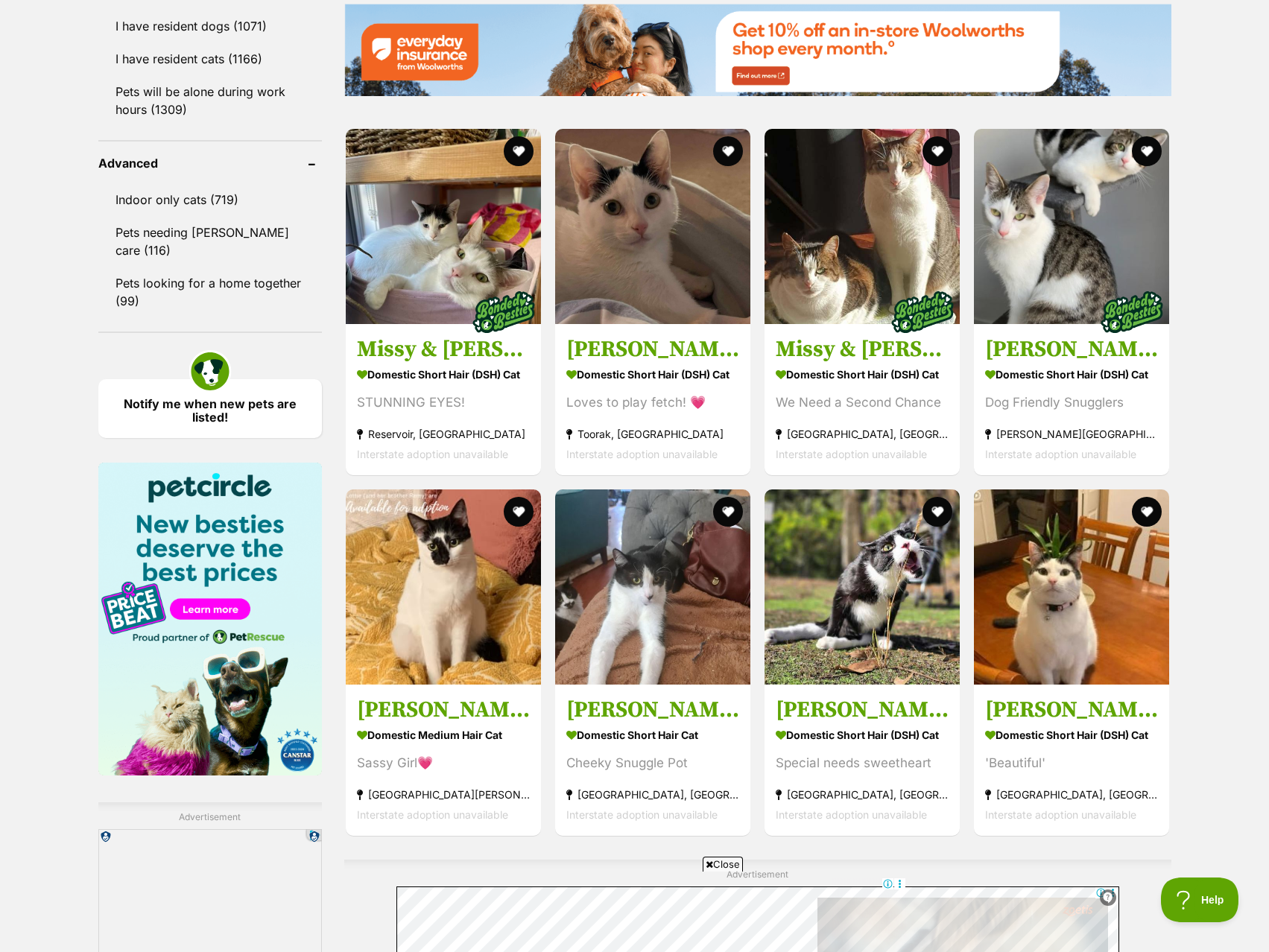
scroll to position [1862, 0]
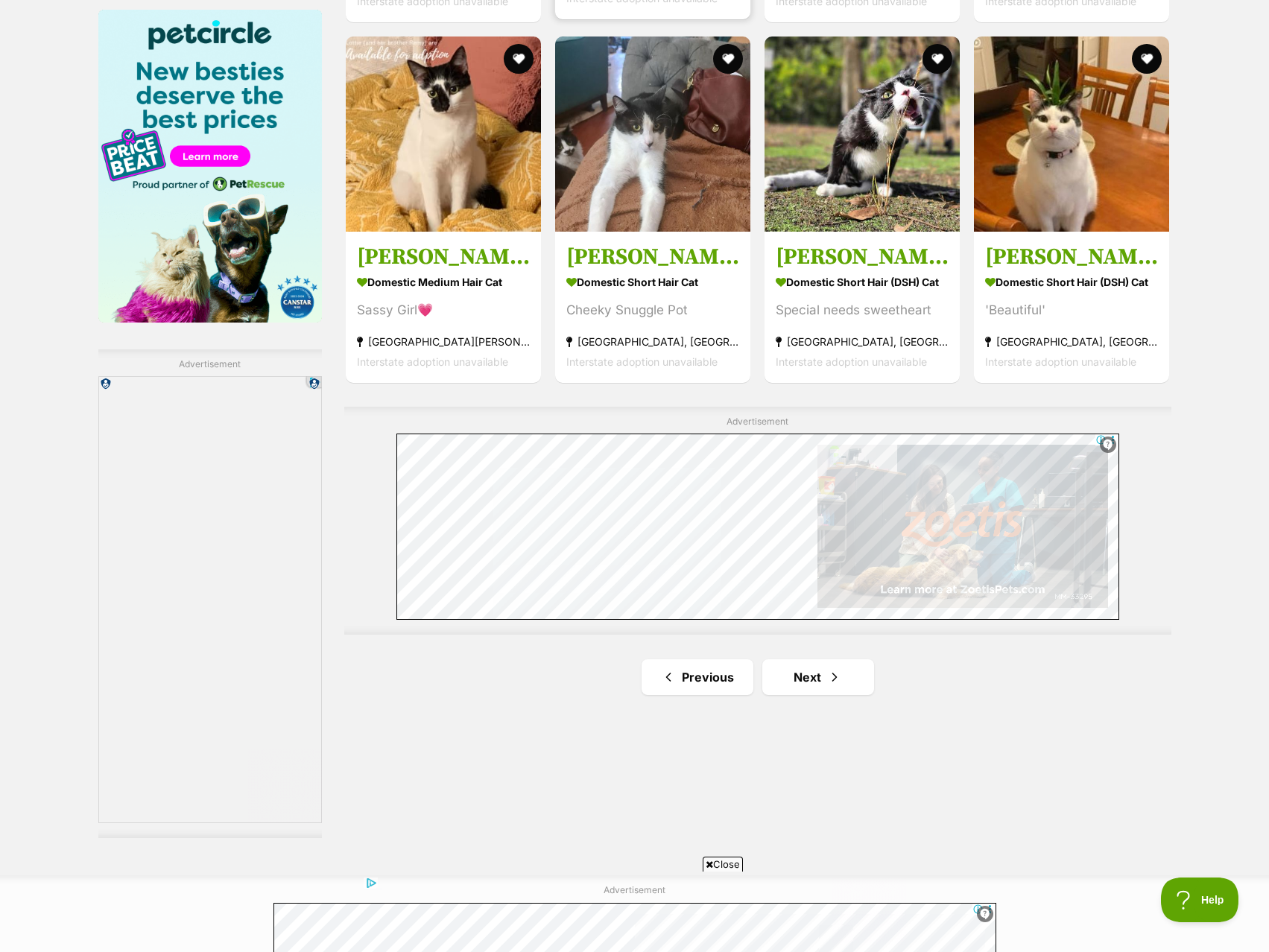
scroll to position [0, 0]
